Goal: Task Accomplishment & Management: Use online tool/utility

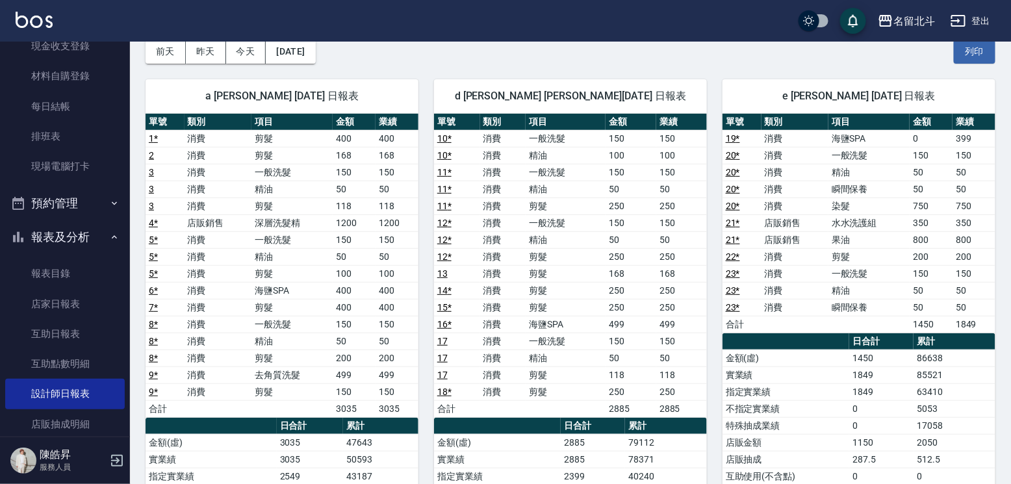
scroll to position [23, 0]
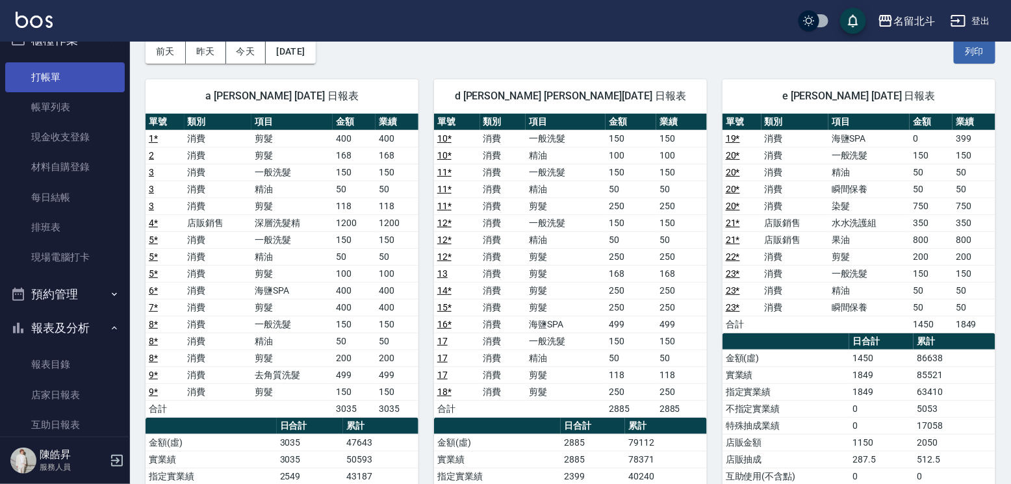
click at [59, 80] on link "打帳單" at bounding box center [65, 77] width 120 height 30
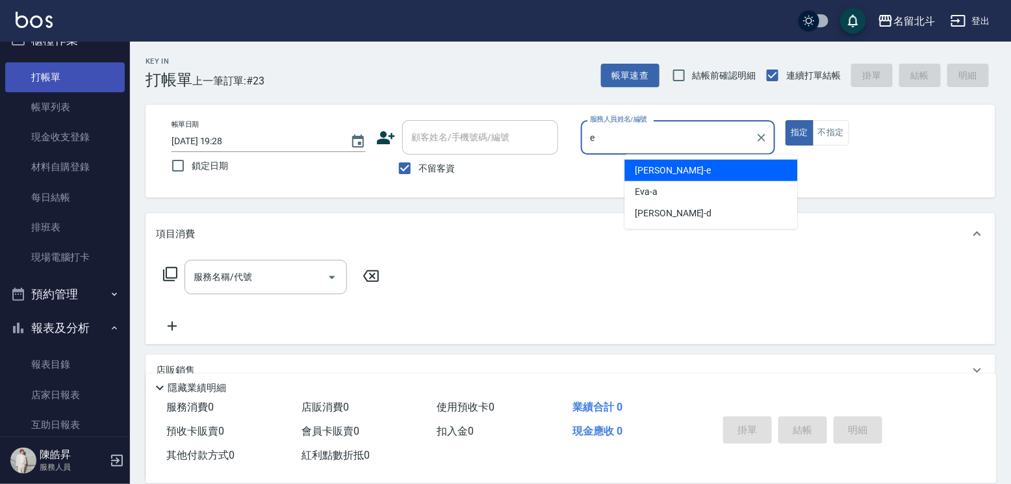
type input "[PERSON_NAME]-e"
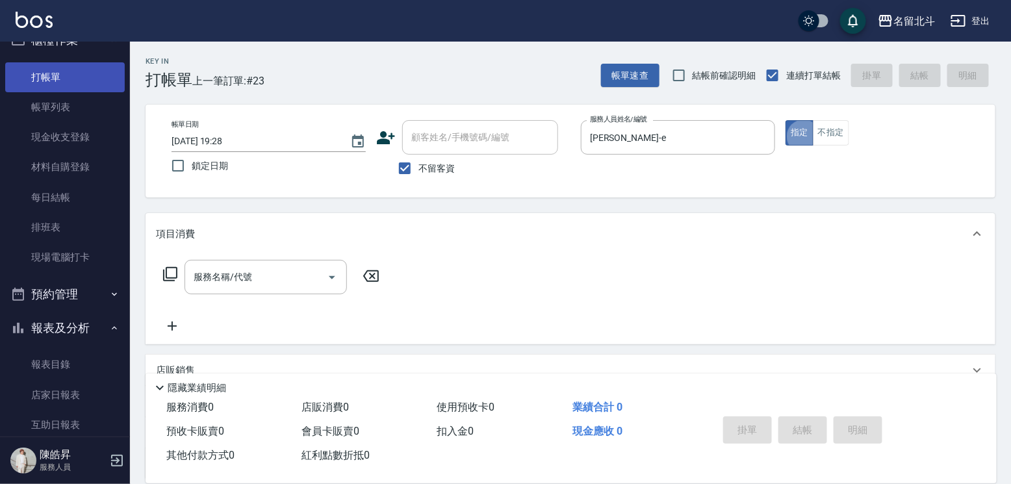
type button "true"
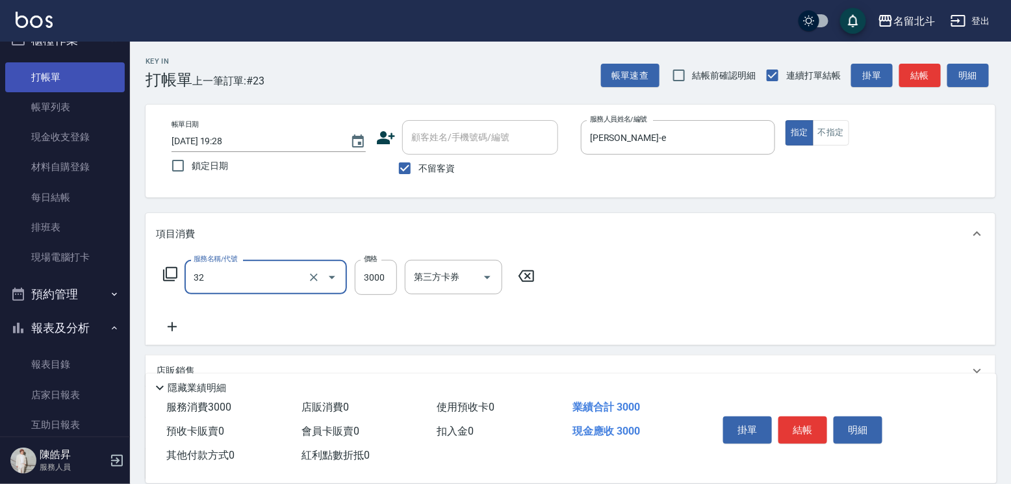
type input "染髮A餐(32)"
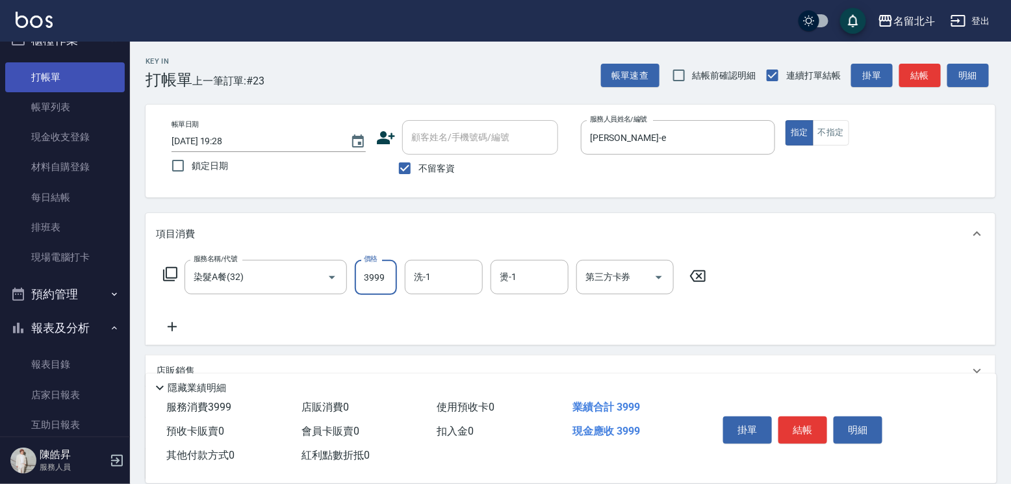
type input "3999"
type input "[PERSON_NAME]-57"
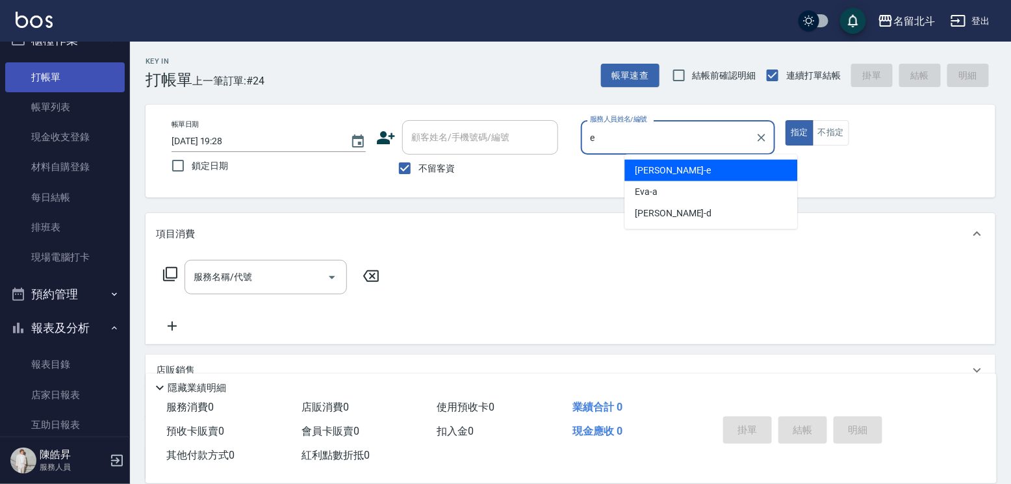
type input "[PERSON_NAME]-e"
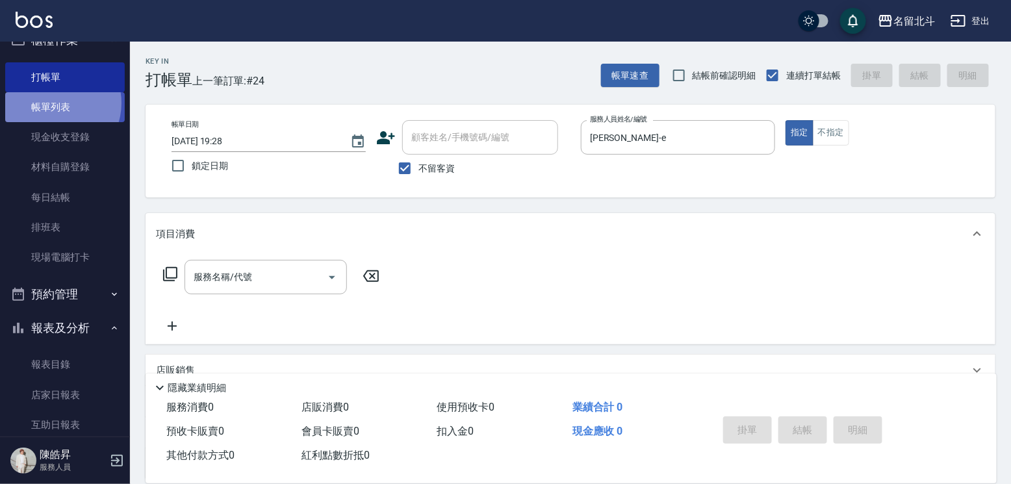
click at [55, 105] on link "帳單列表" at bounding box center [65, 107] width 120 height 30
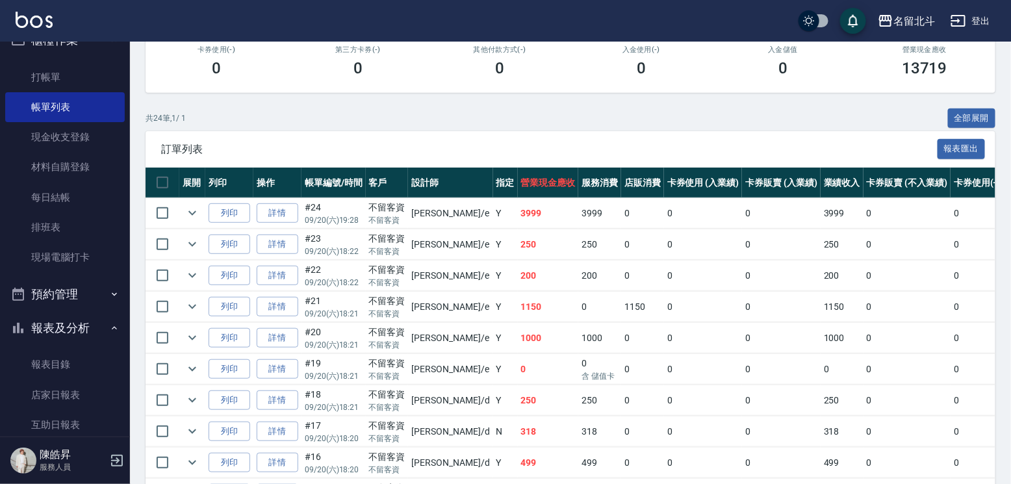
scroll to position [195, 0]
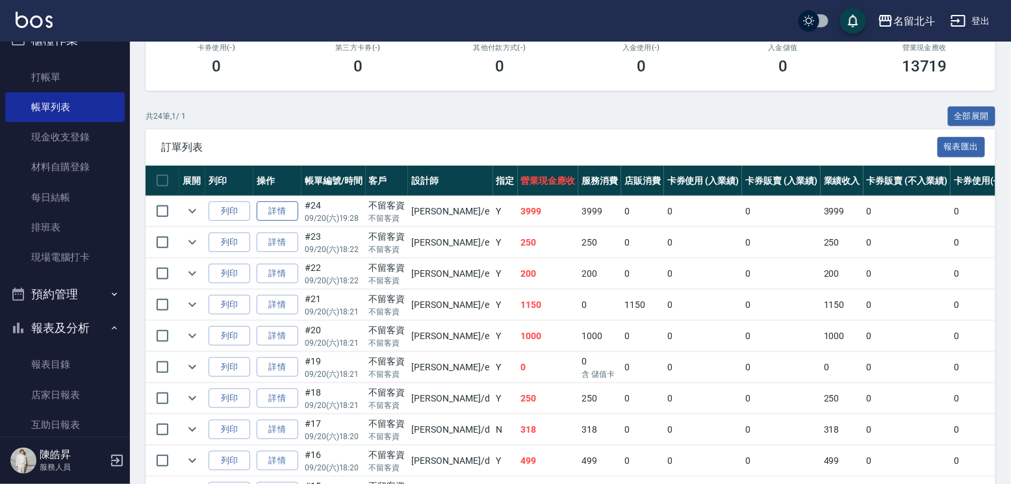
click at [298, 222] on link "詳情" at bounding box center [278, 212] width 42 height 20
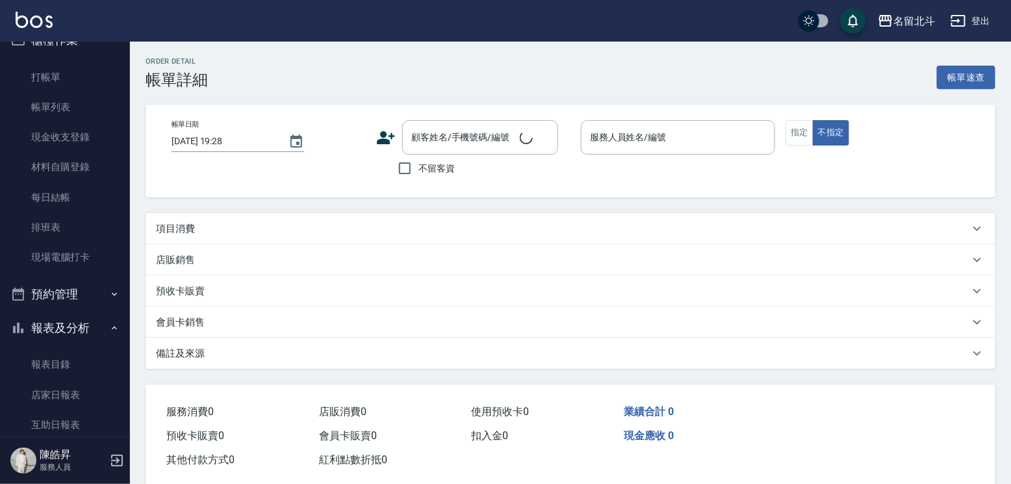
checkbox input "true"
type input "[PERSON_NAME]-e"
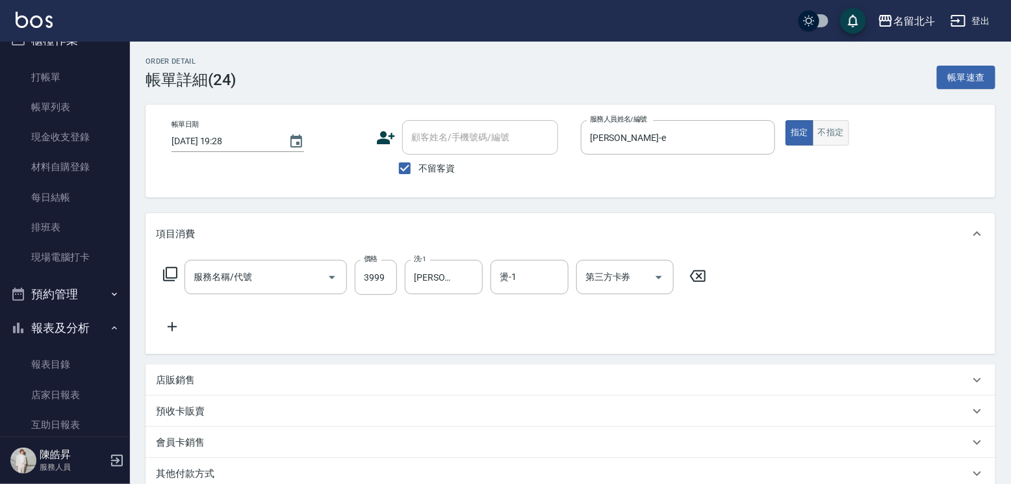
type input "染髮A餐(32)"
drag, startPoint x: 859, startPoint y: 133, endPoint x: 835, endPoint y: 180, distance: 52.9
click at [850, 133] on button "不指定" at bounding box center [831, 132] width 36 height 25
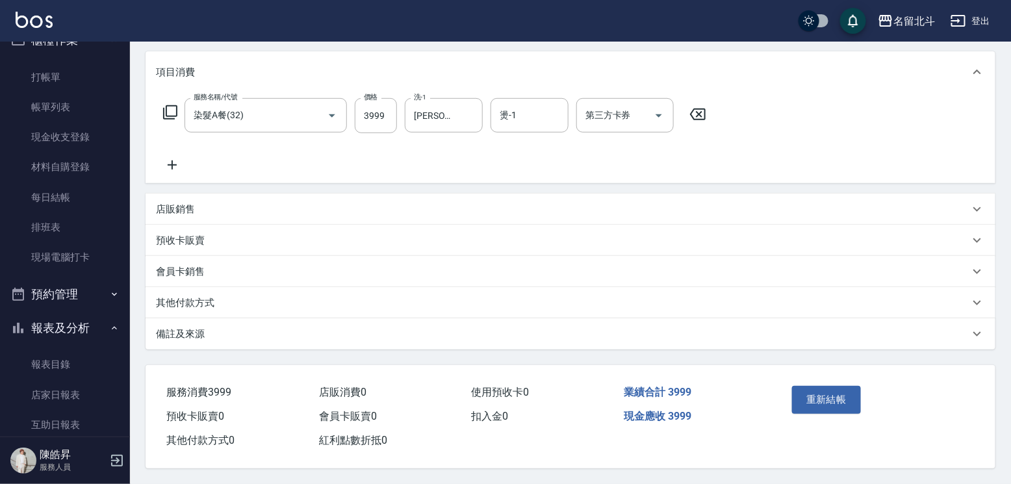
scroll to position [204, 0]
click at [848, 386] on button "重新結帳" at bounding box center [826, 399] width 69 height 27
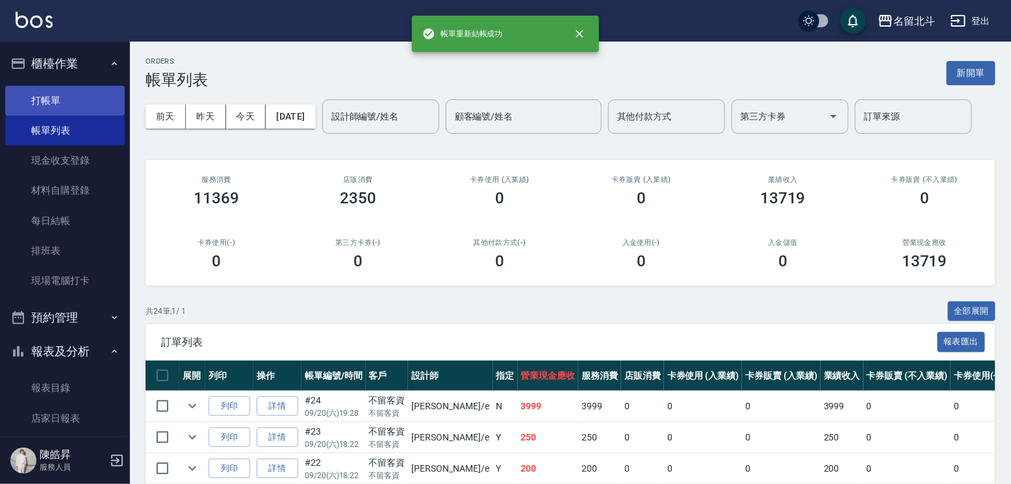
click at [53, 104] on link "打帳單" at bounding box center [65, 101] width 120 height 30
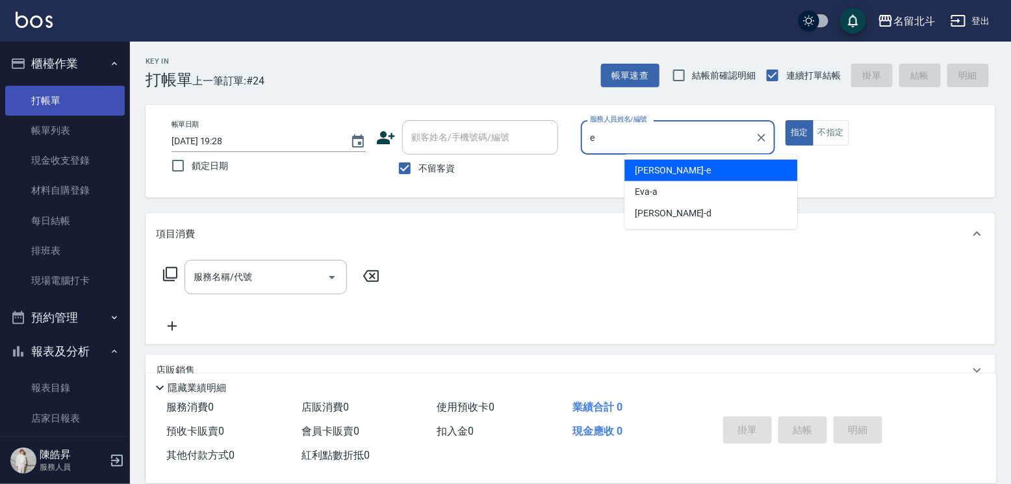
type input "[PERSON_NAME]-e"
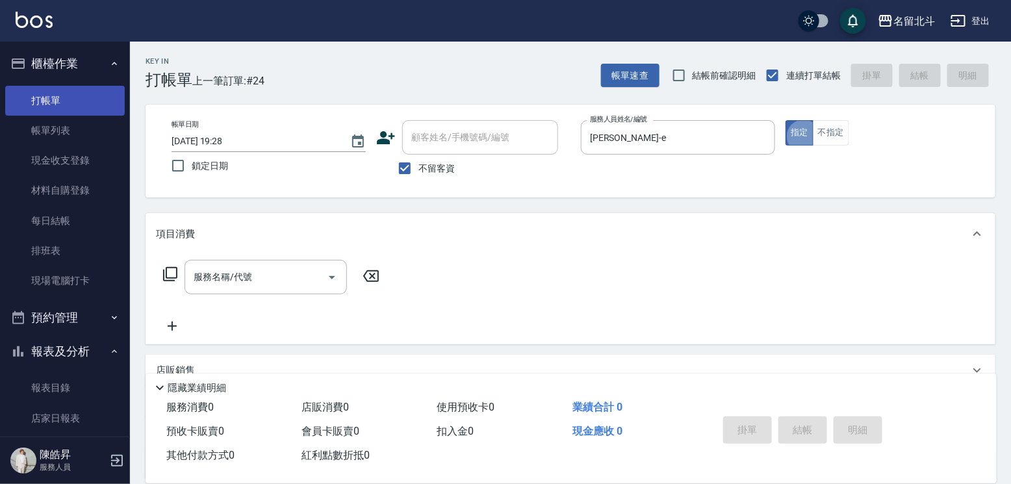
type button "true"
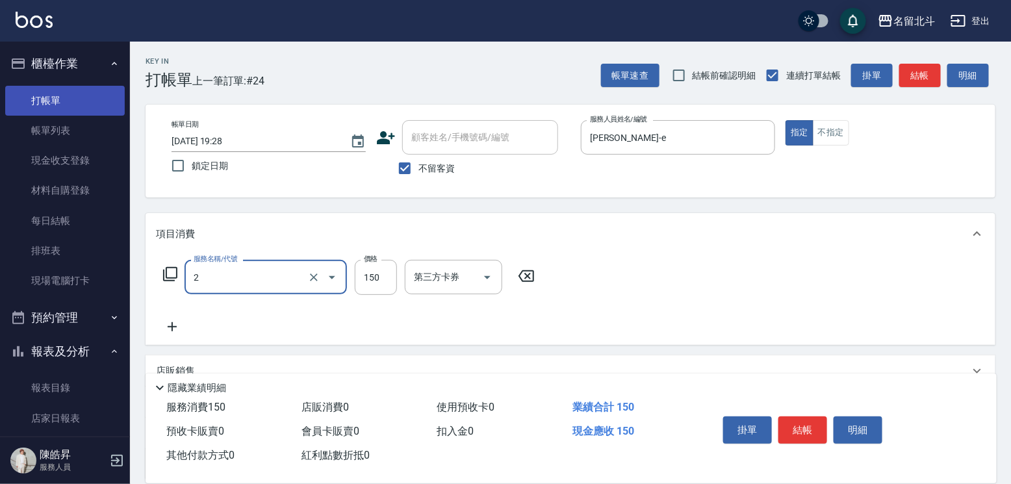
type input "一般洗髮(2)"
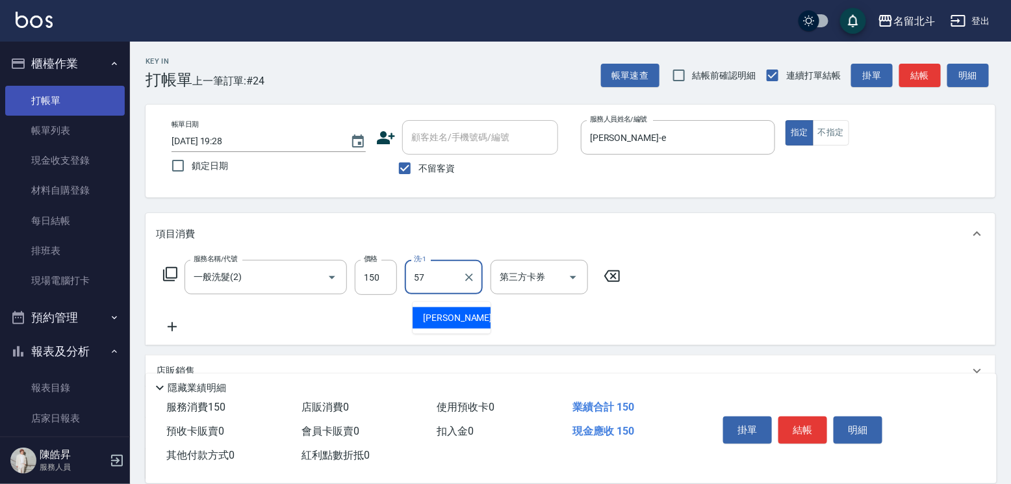
type input "[PERSON_NAME]-57"
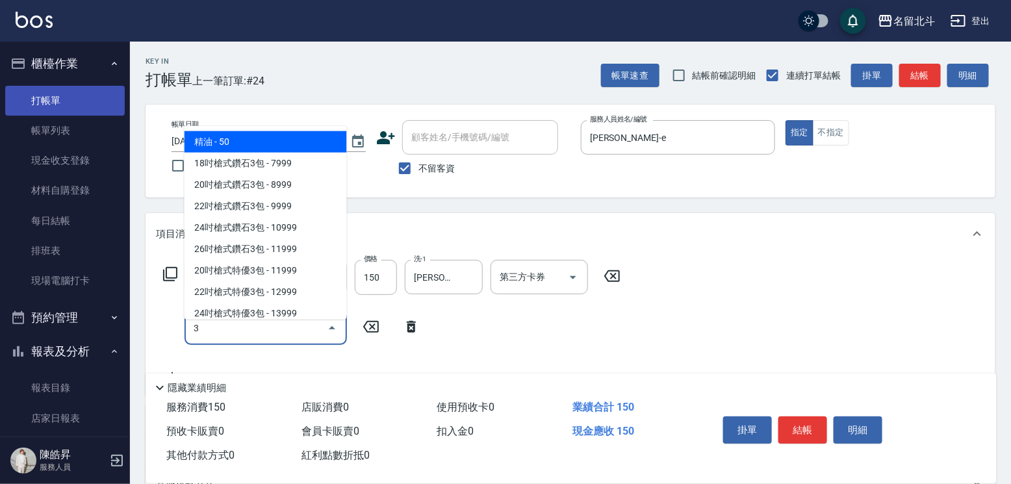
type input "精油(3)"
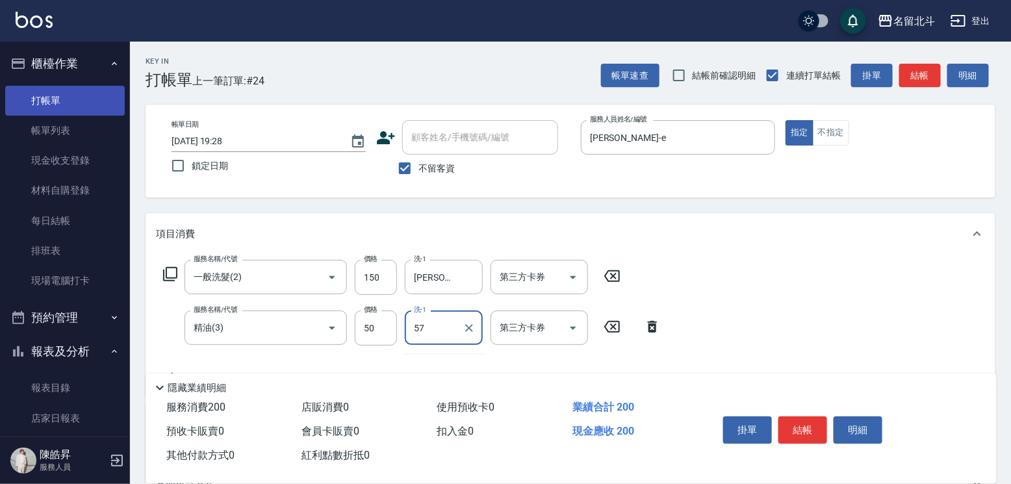
type input "[PERSON_NAME]-57"
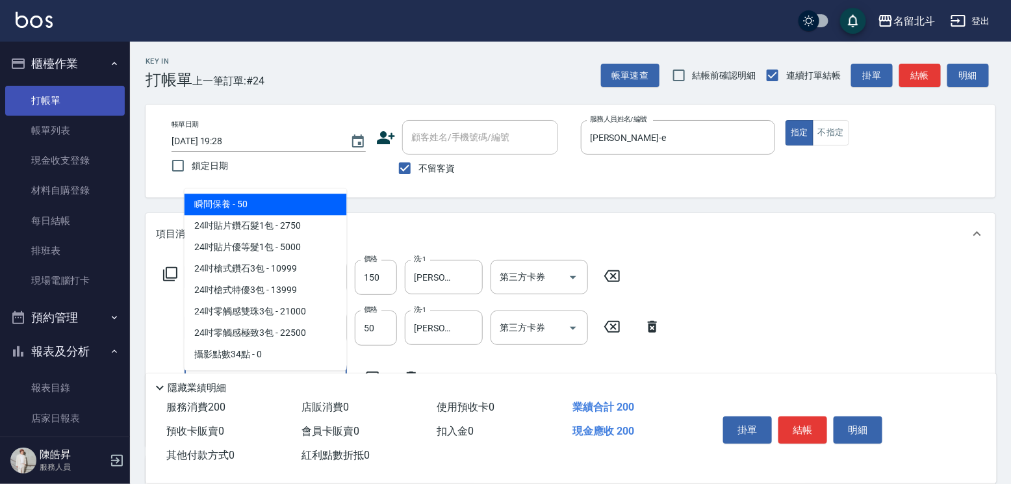
type input "瞬間保養(4)"
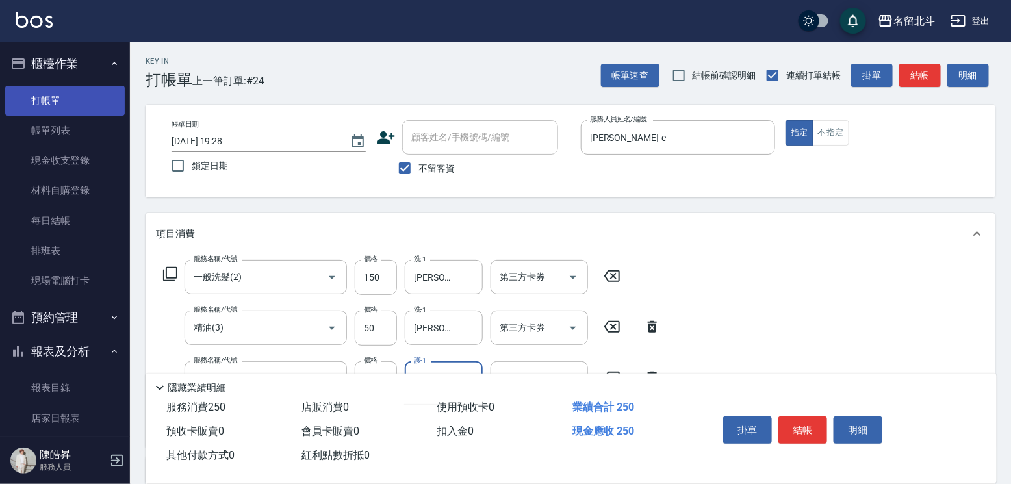
type input "[PERSON_NAME]-57"
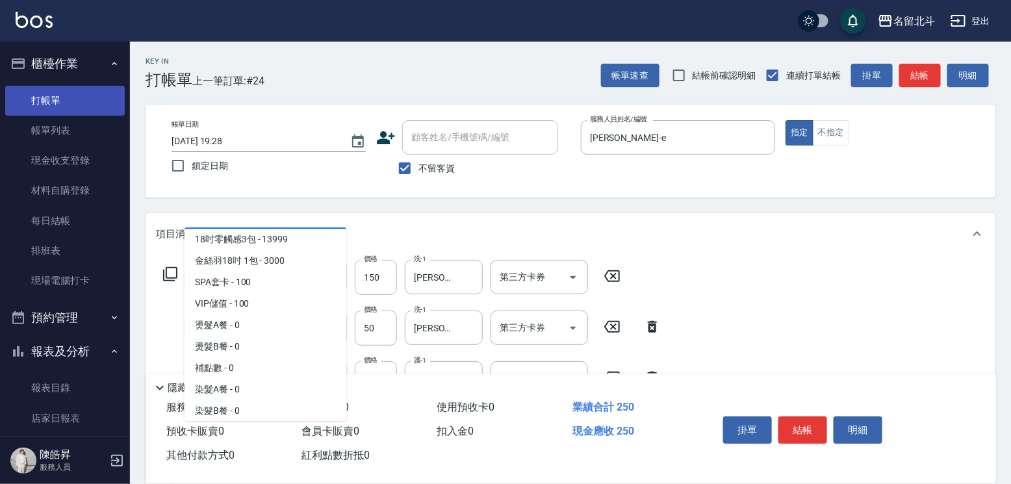
scroll to position [1528, 0]
type input "槍式16吋(00035)"
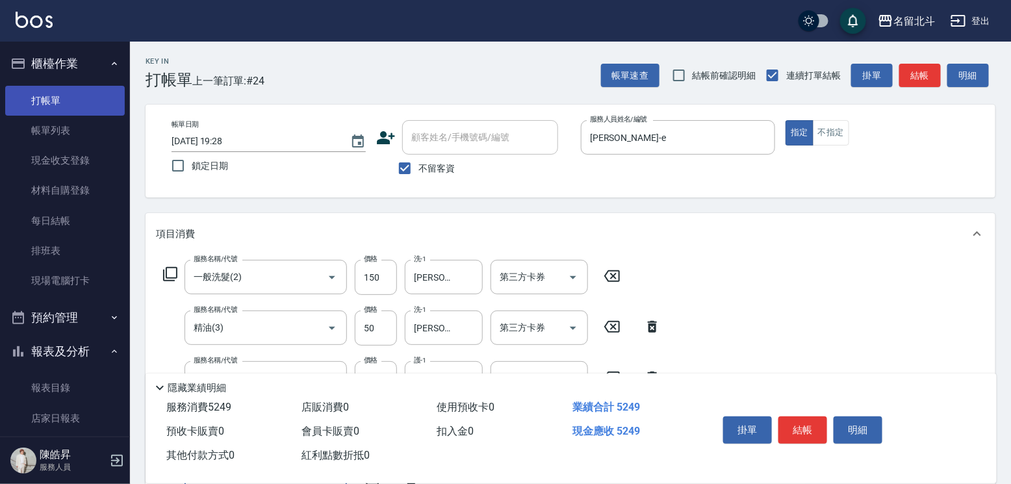
scroll to position [16, 0]
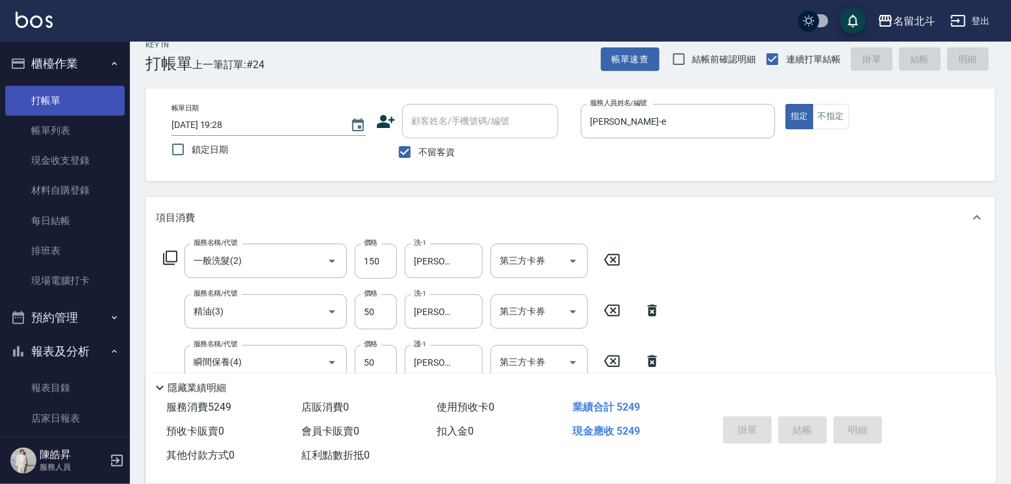
type input "[DATE] 19:29"
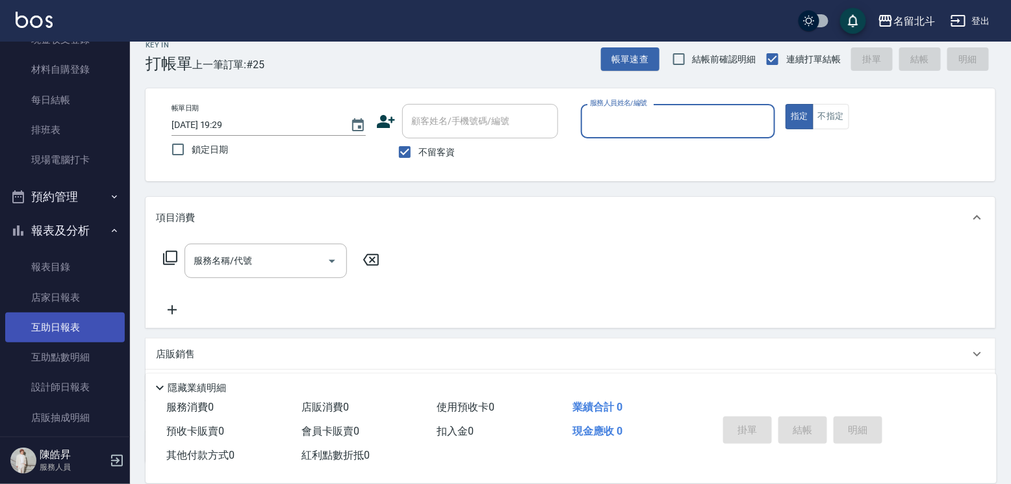
scroll to position [195, 0]
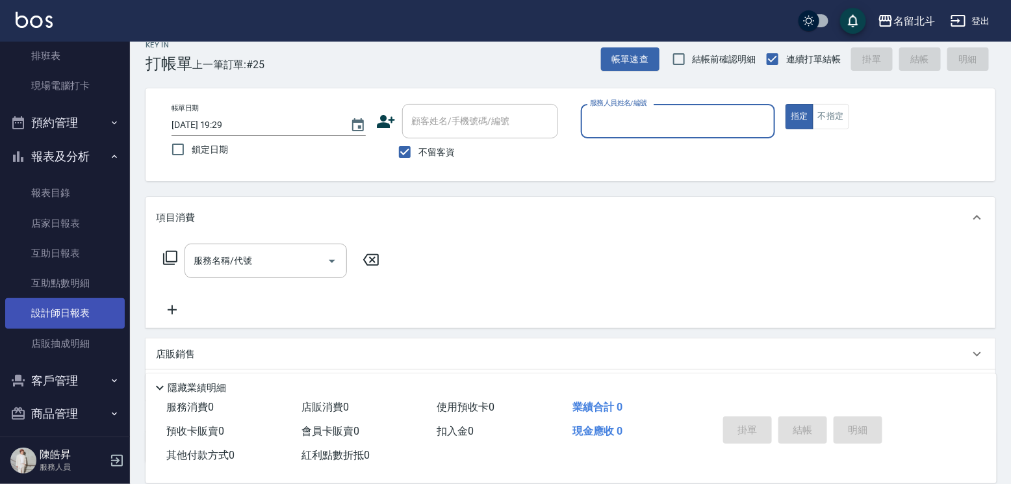
click at [64, 313] on link "設計師日報表" at bounding box center [65, 313] width 120 height 30
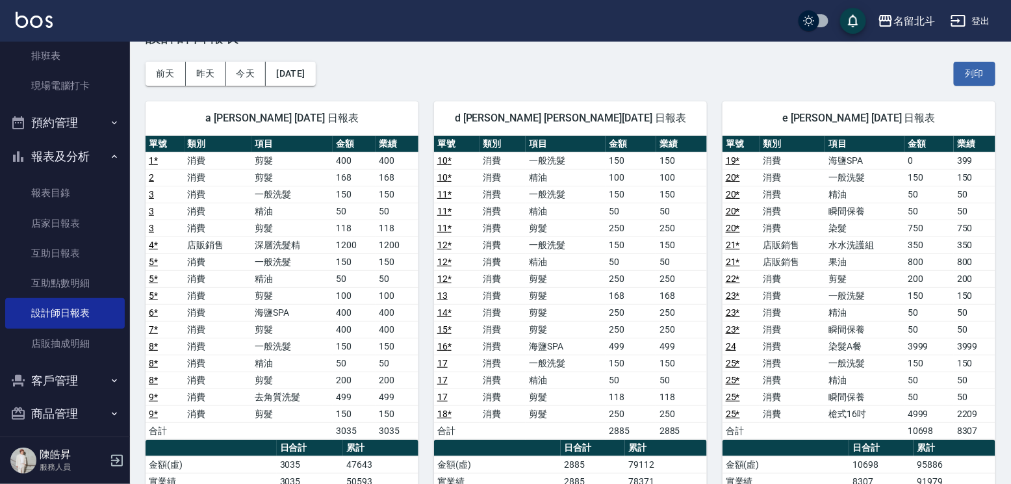
scroll to position [65, 0]
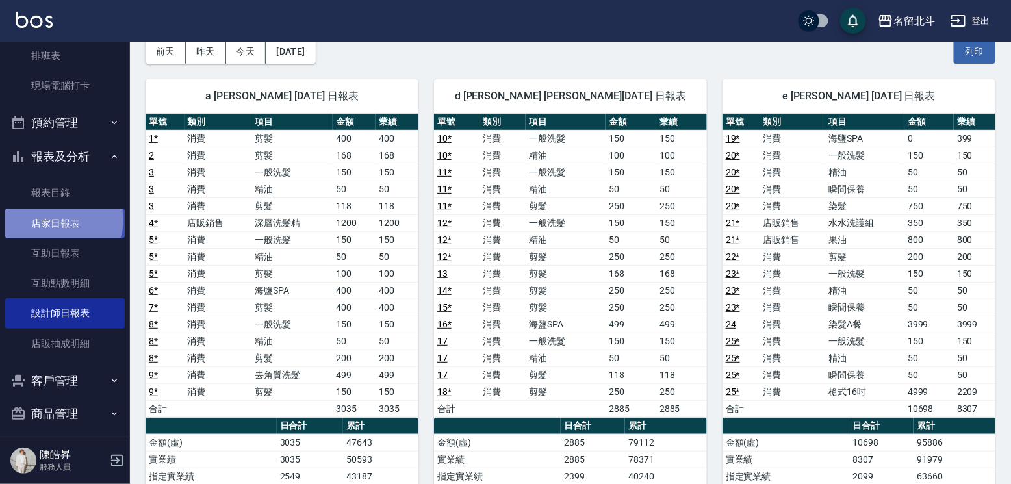
click at [62, 229] on link "店家日報表" at bounding box center [65, 224] width 120 height 30
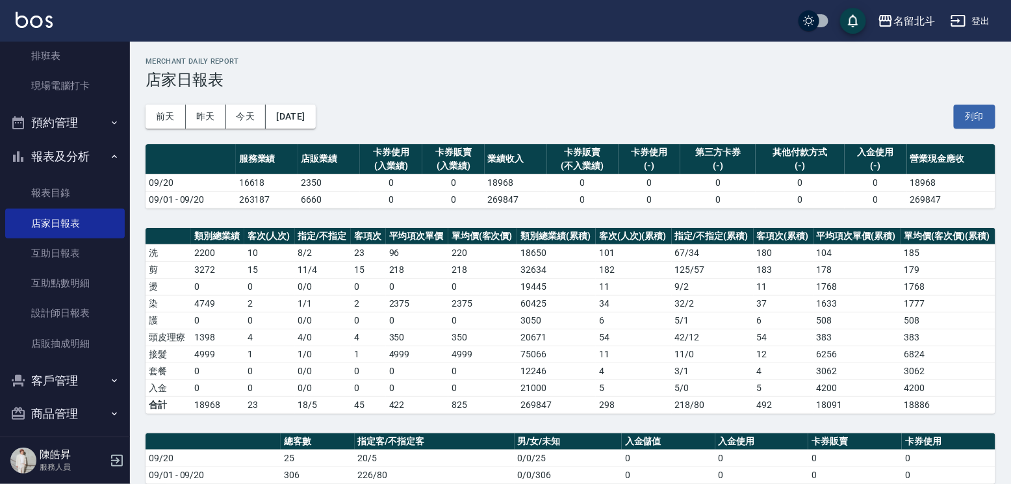
scroll to position [320, 0]
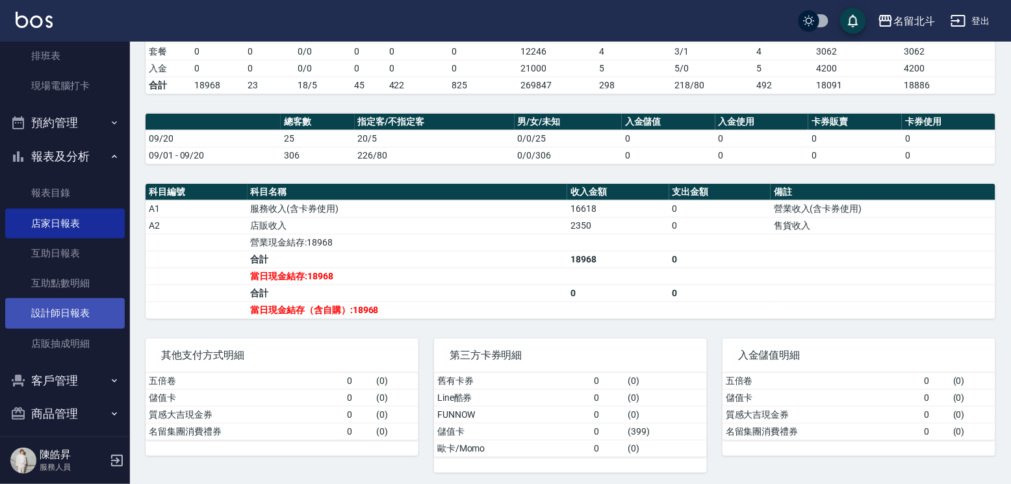
click at [81, 313] on link "設計師日報表" at bounding box center [65, 313] width 120 height 30
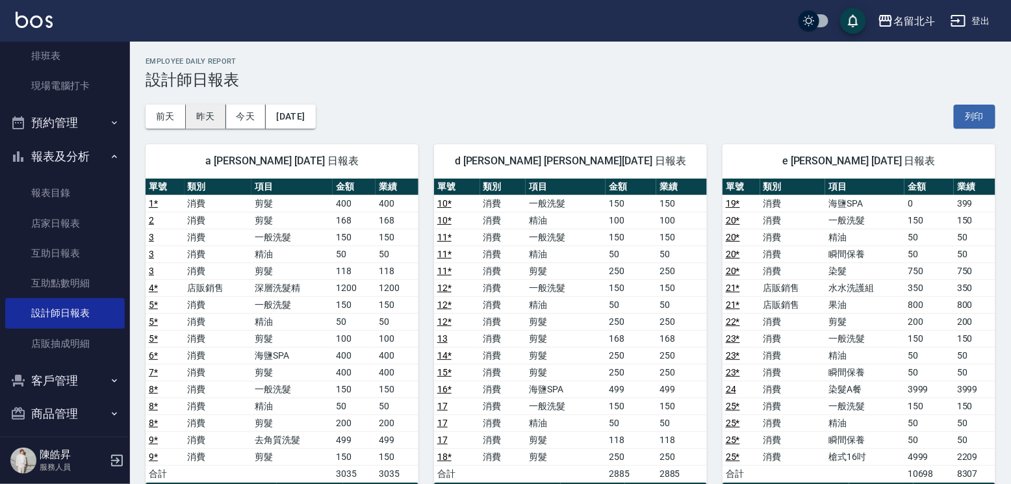
click at [194, 119] on button "昨天" at bounding box center [206, 117] width 40 height 24
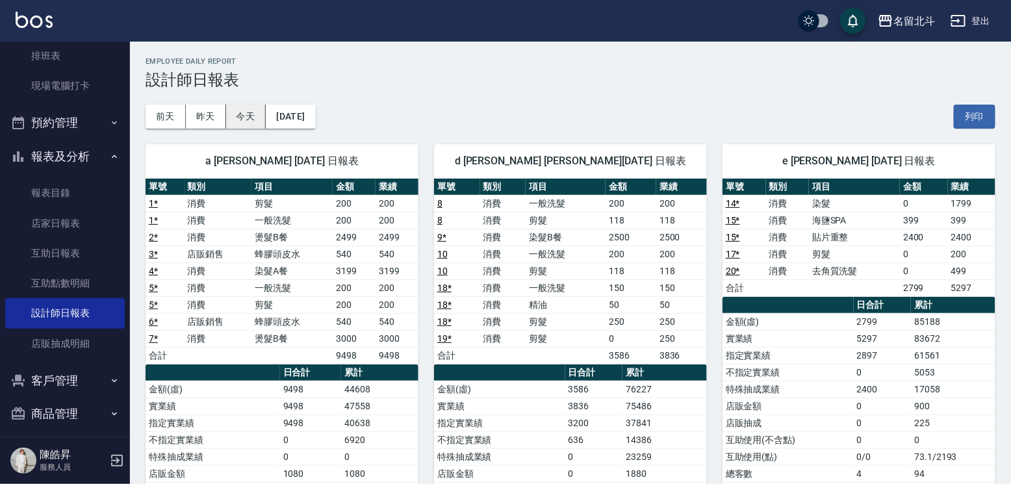
click at [235, 110] on button "今天" at bounding box center [246, 117] width 40 height 24
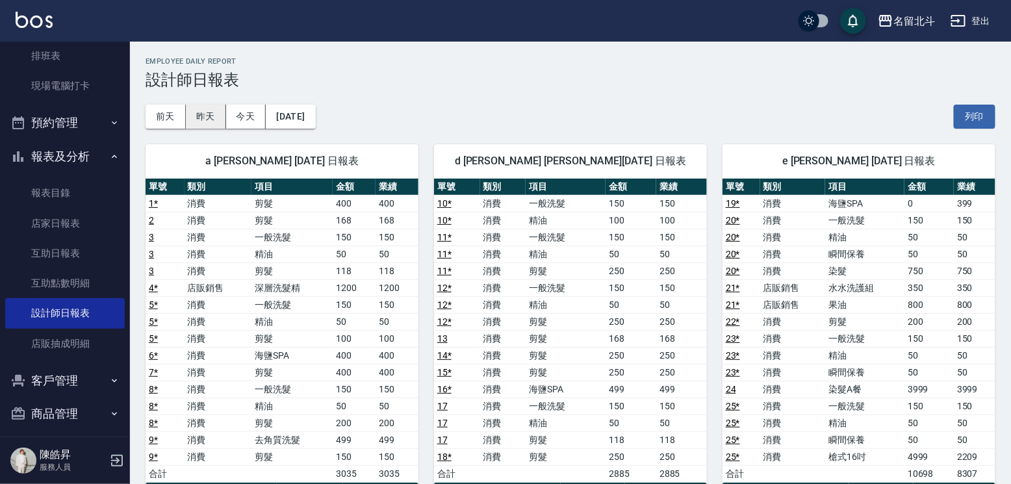
click at [191, 117] on button "昨天" at bounding box center [206, 117] width 40 height 24
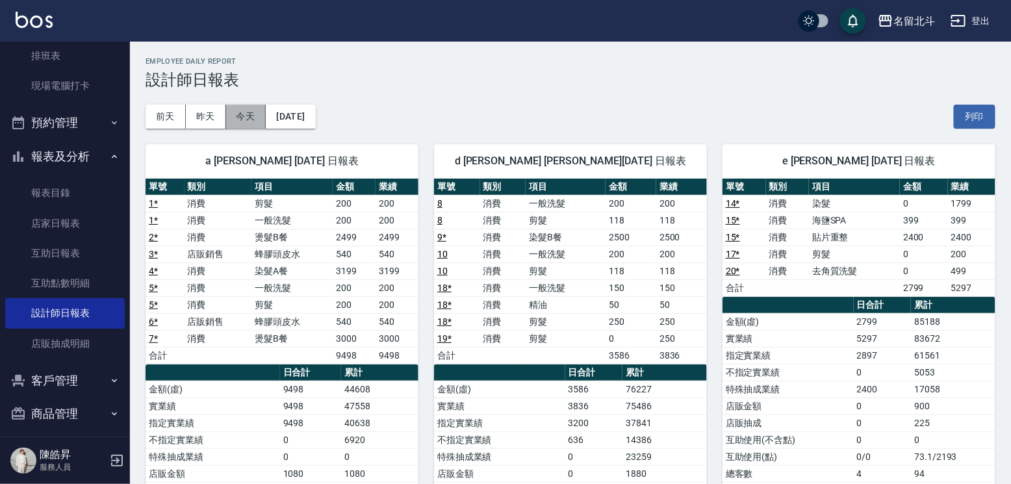
click at [240, 115] on button "今天" at bounding box center [246, 117] width 40 height 24
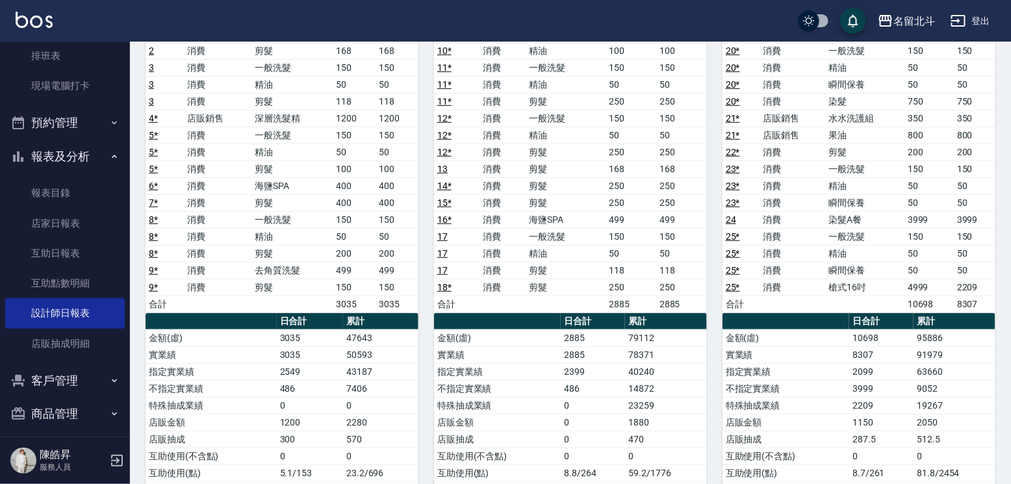
scroll to position [295, 0]
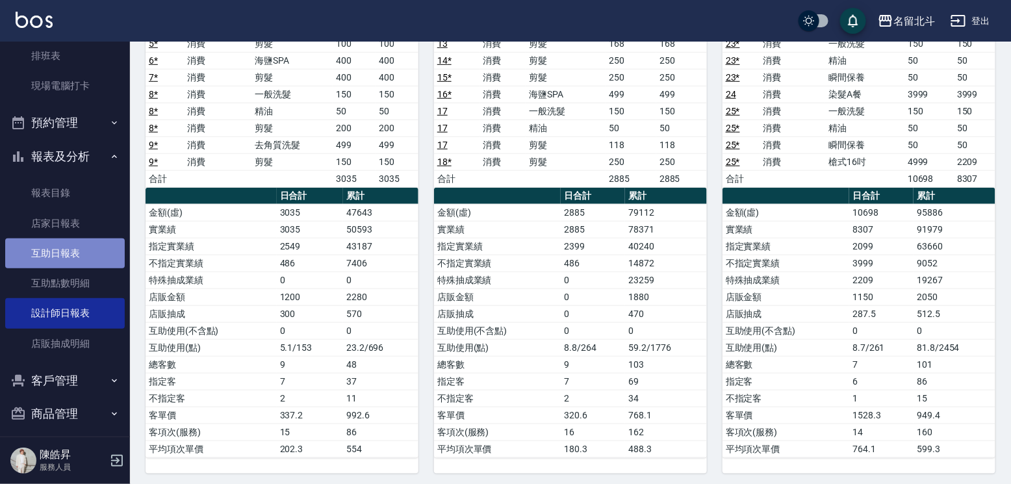
click at [82, 257] on link "互助日報表" at bounding box center [65, 254] width 120 height 30
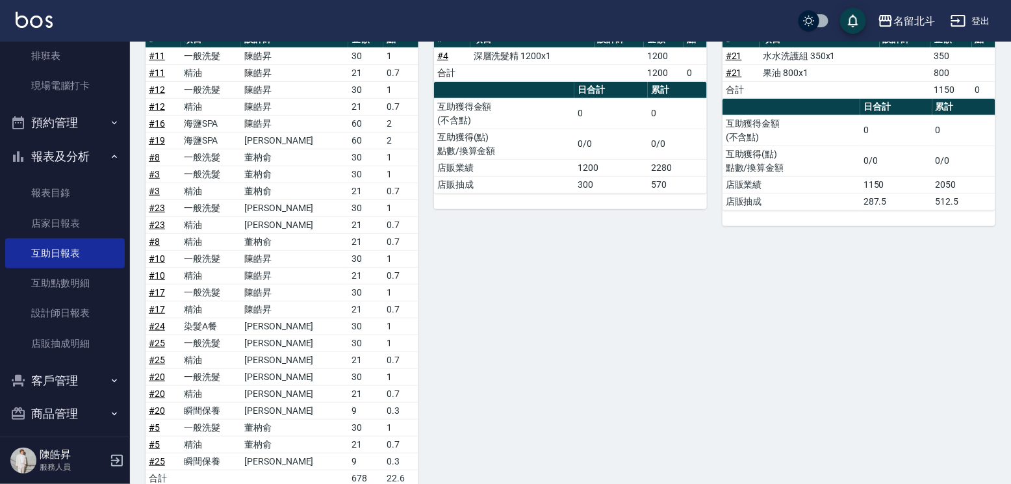
scroll to position [193, 0]
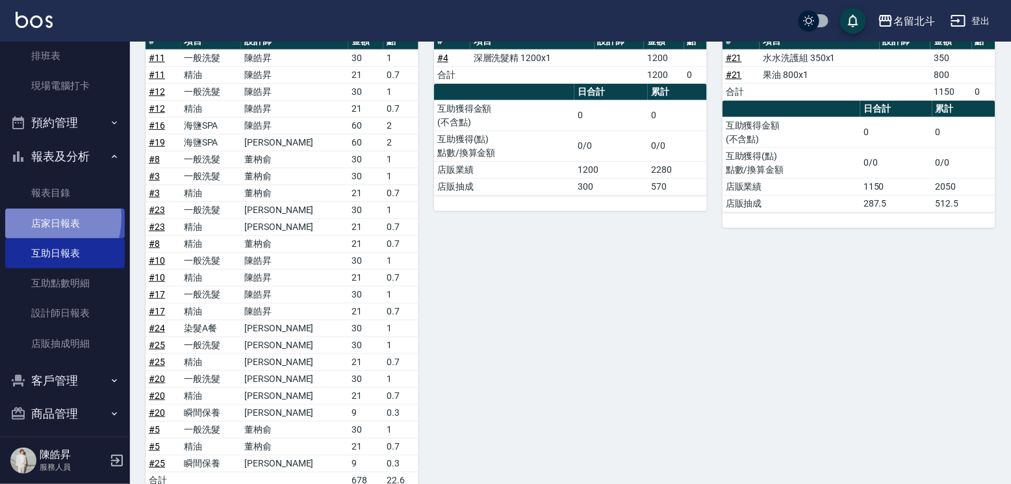
click at [41, 227] on link "店家日報表" at bounding box center [65, 224] width 120 height 30
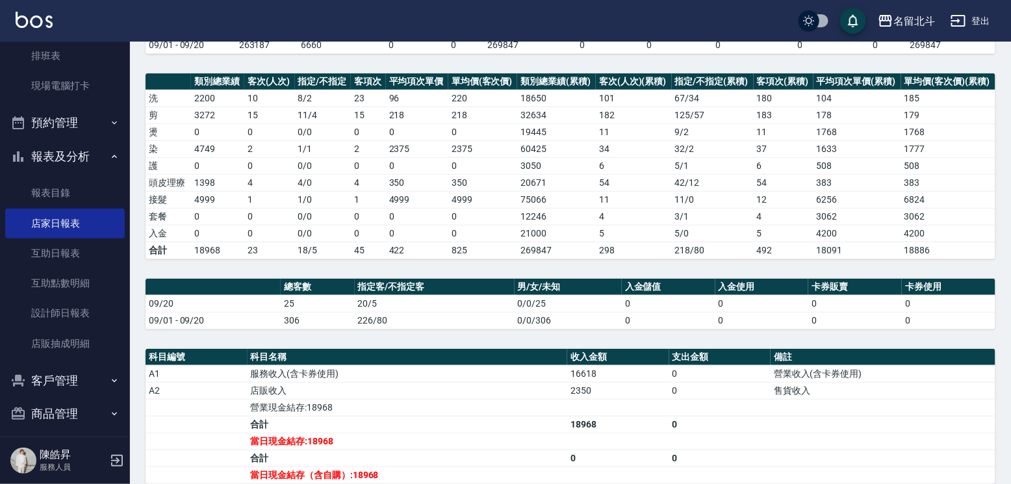
scroll to position [195, 0]
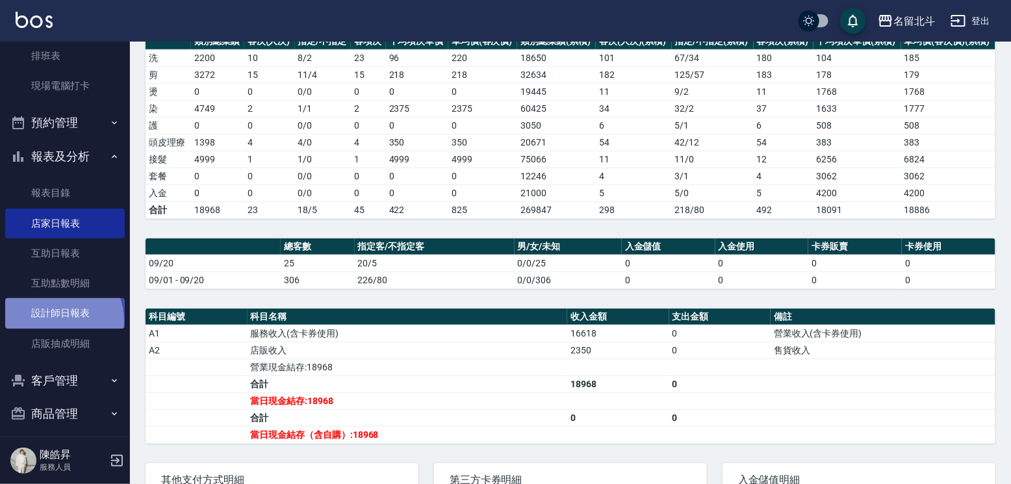
click at [62, 328] on link "設計師日報表" at bounding box center [65, 313] width 120 height 30
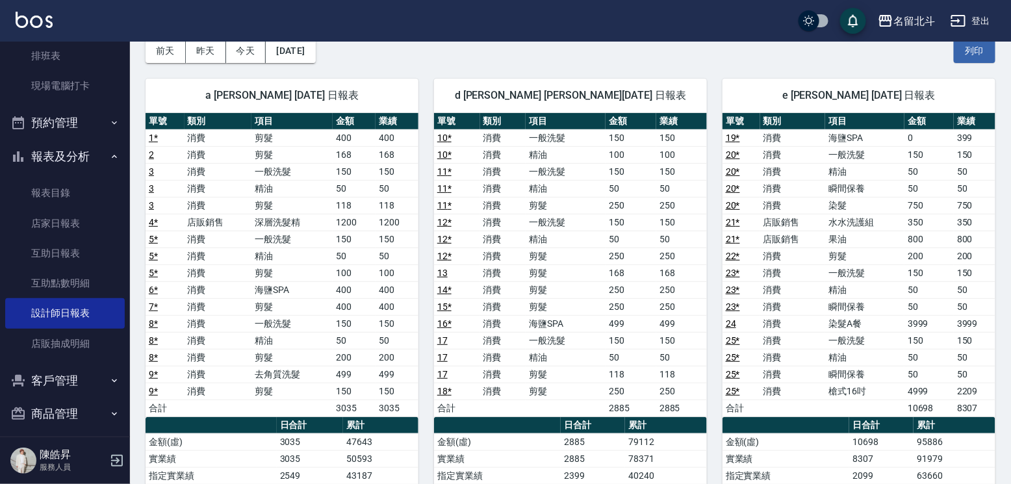
scroll to position [65, 0]
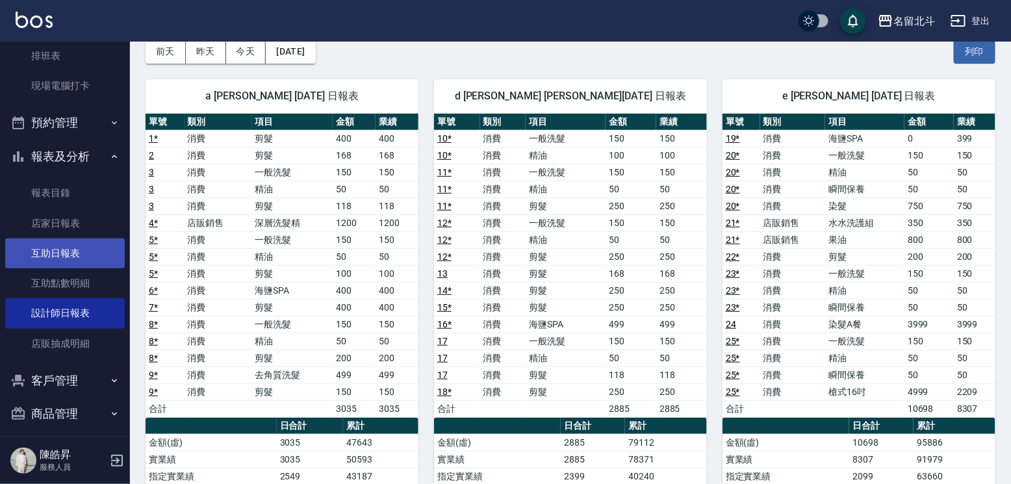
click at [62, 263] on link "互助日報表" at bounding box center [65, 254] width 120 height 30
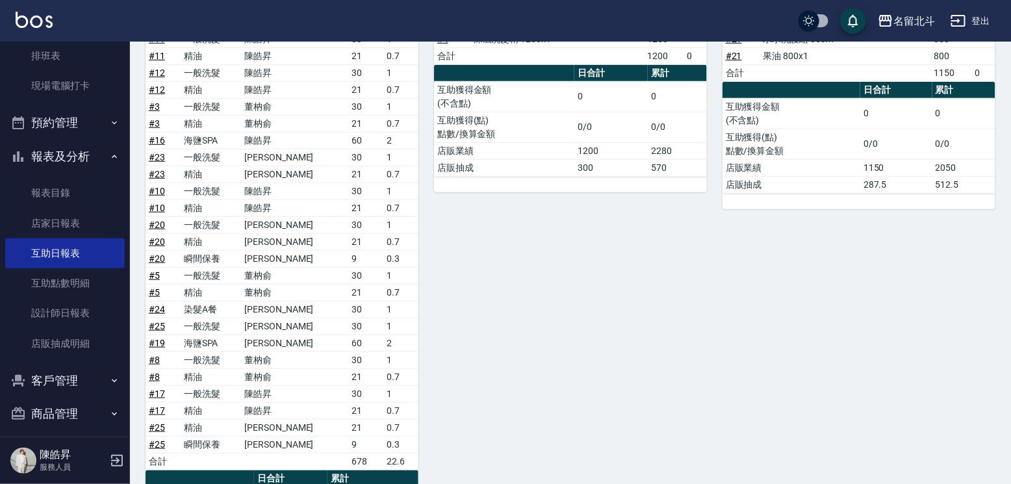
scroll to position [12, 0]
